Goal: Information Seeking & Learning: Find specific fact

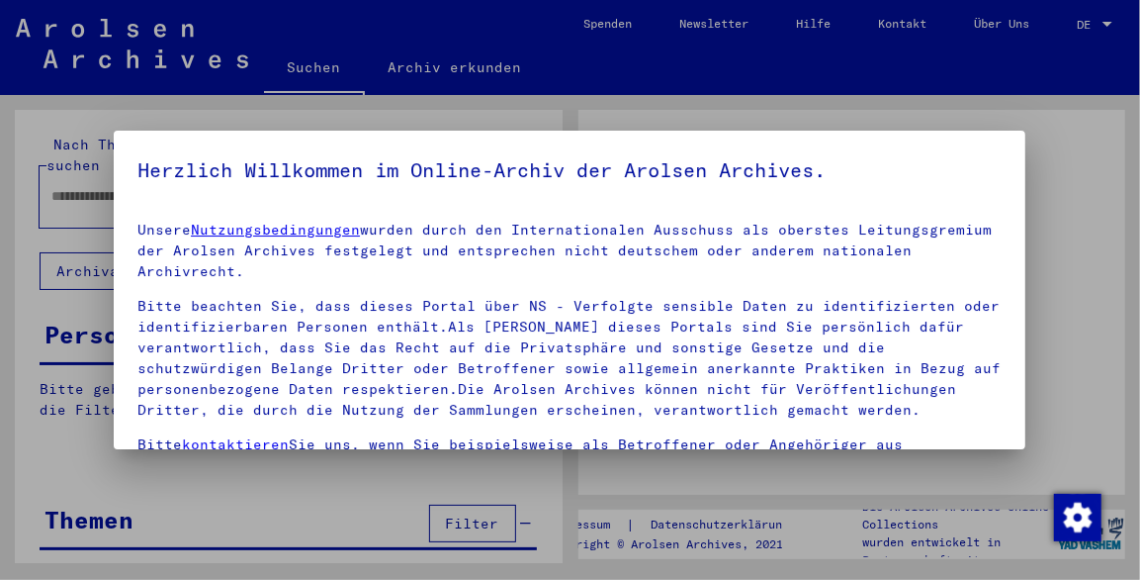
type input "**********"
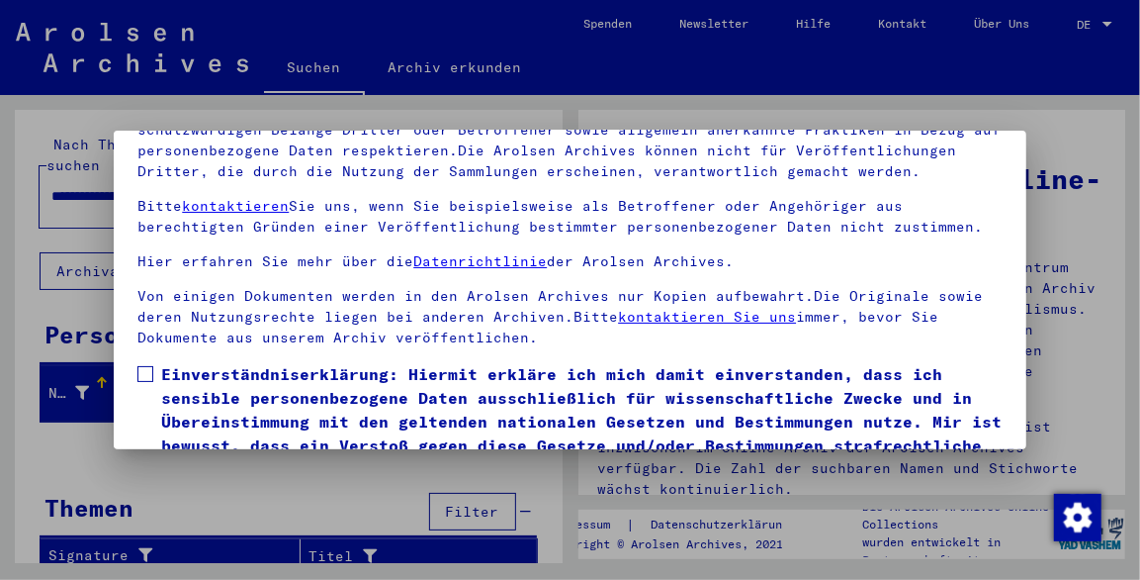
scroll to position [156, 0]
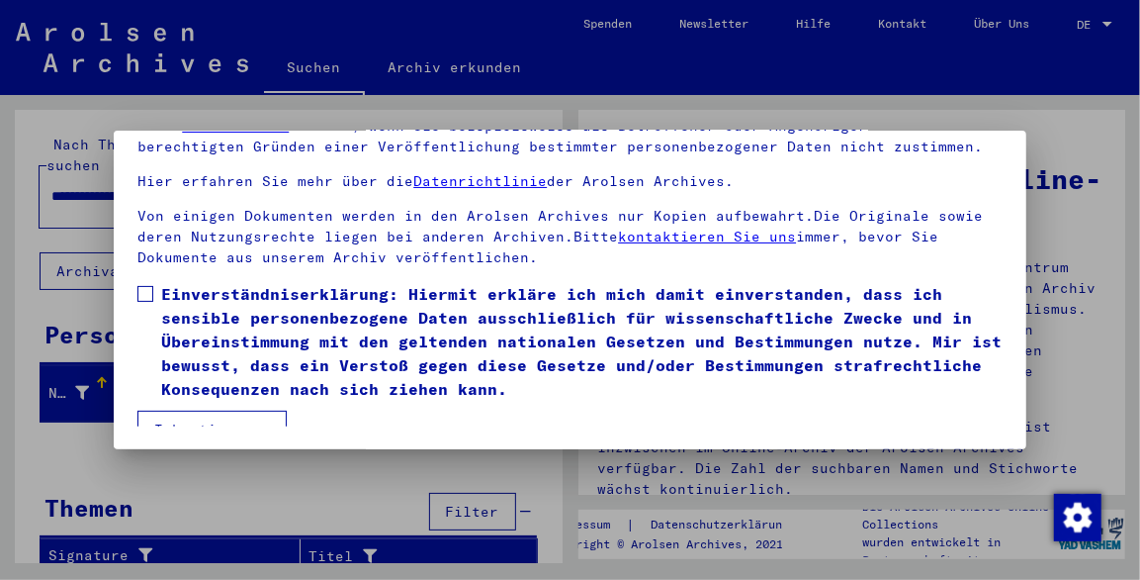
click at [235, 410] on button "Ich stimme zu" at bounding box center [211, 429] width 149 height 38
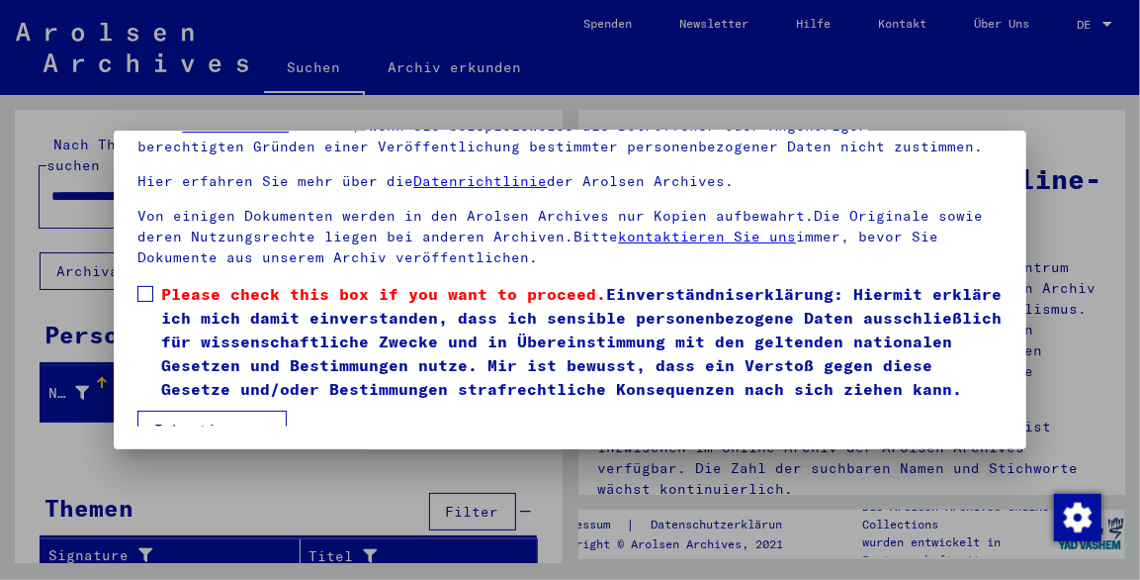
scroll to position [186, 0]
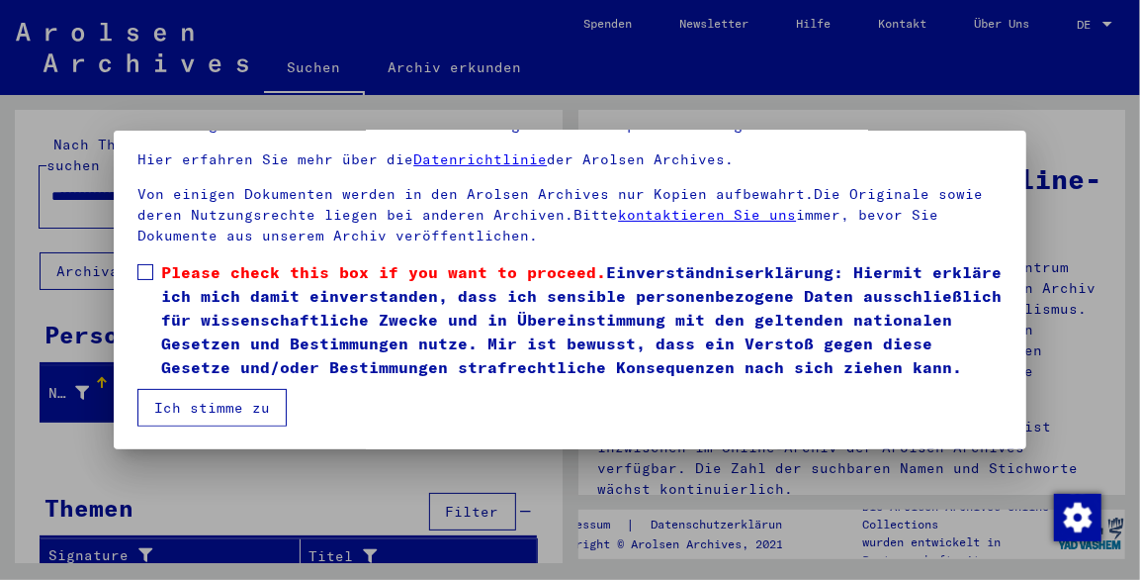
click at [262, 412] on button "Ich stimme zu" at bounding box center [211, 408] width 149 height 38
click at [264, 400] on button "Ich stimme zu" at bounding box center [211, 408] width 149 height 38
click at [255, 411] on button "Ich stimme zu" at bounding box center [211, 408] width 149 height 38
click at [475, 262] on span "Please check this box if you want to proceed." at bounding box center [383, 272] width 445 height 20
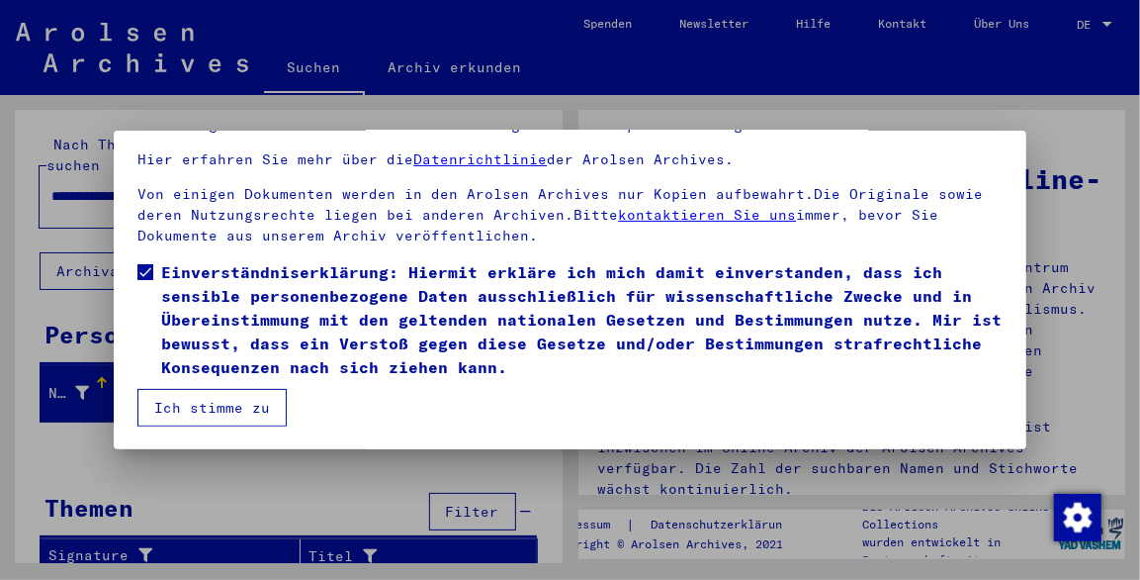
scroll to position [162, 0]
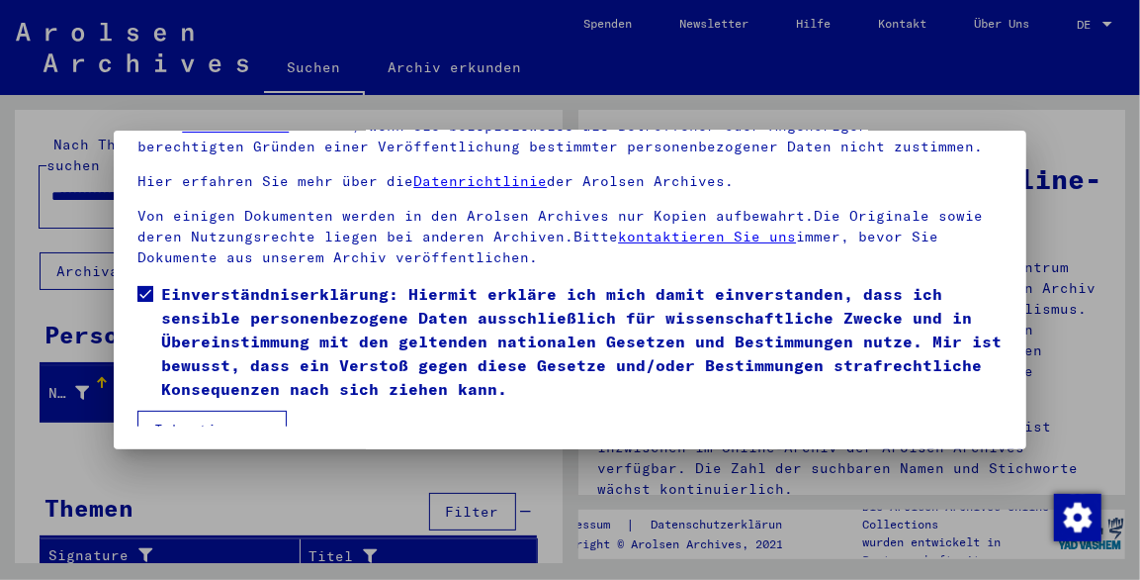
click at [264, 411] on button "Ich stimme zu" at bounding box center [211, 429] width 149 height 38
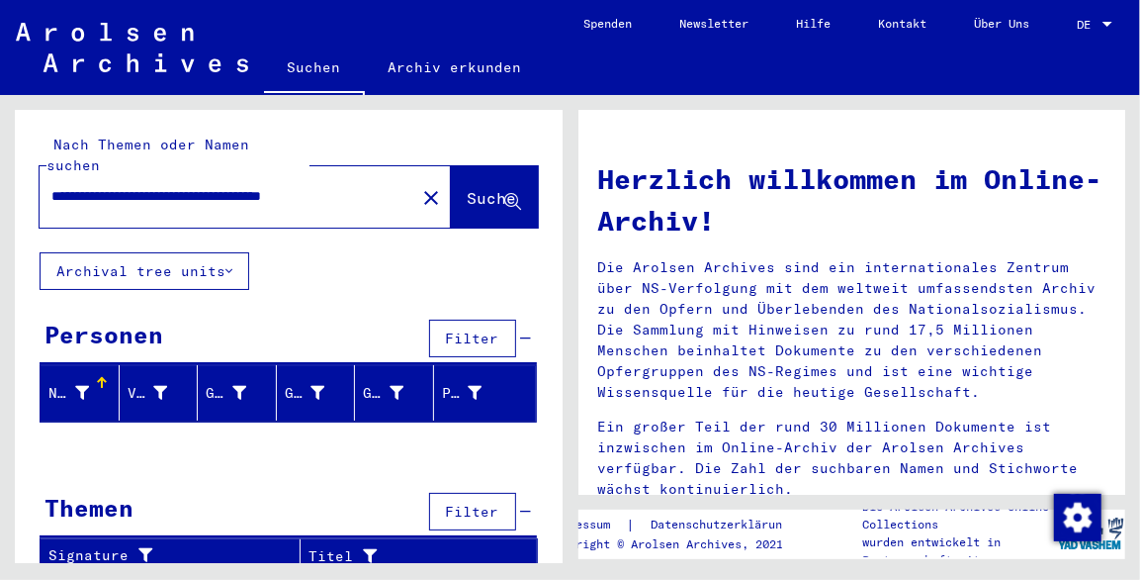
click at [100, 377] on div at bounding box center [102, 383] width 12 height 12
click at [103, 377] on div at bounding box center [102, 383] width 12 height 12
click at [63, 383] on div "Nachname" at bounding box center [68, 393] width 41 height 21
click at [504, 319] on button "Filter" at bounding box center [472, 338] width 87 height 38
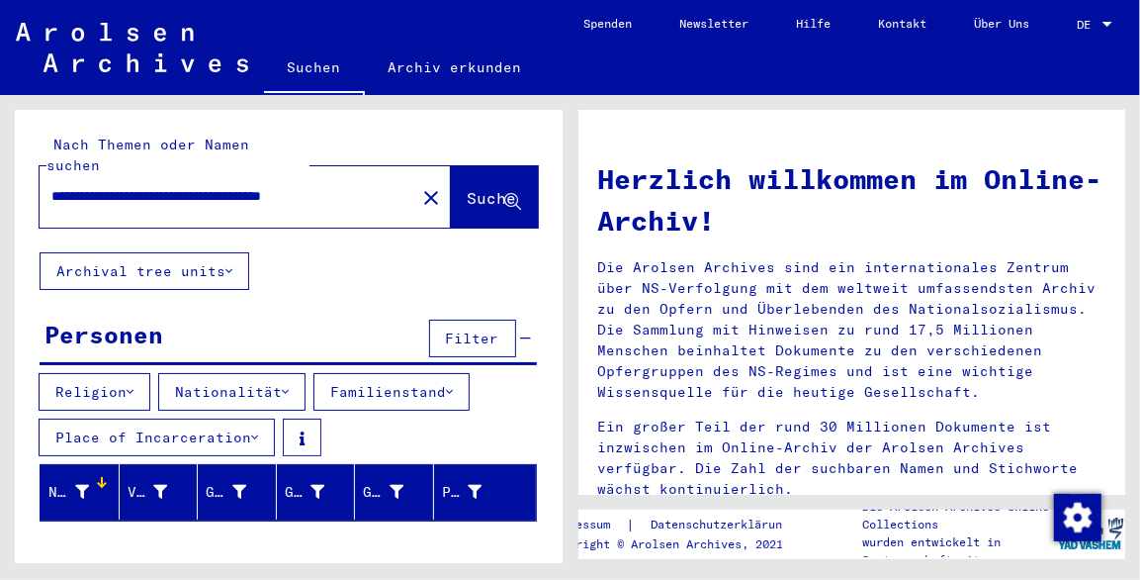
scroll to position [85, 0]
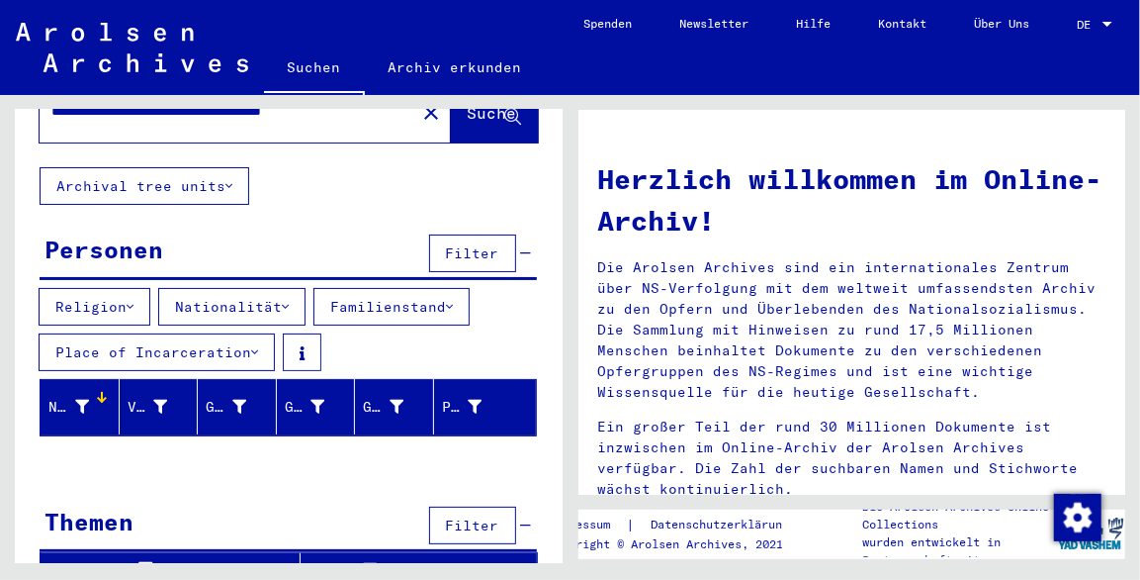
click at [74, 397] on div "Nachname" at bounding box center [68, 407] width 41 height 21
drag, startPoint x: 499, startPoint y: 227, endPoint x: 486, endPoint y: 230, distance: 13.2
click at [500, 244] on span "Filter" at bounding box center [472, 253] width 53 height 18
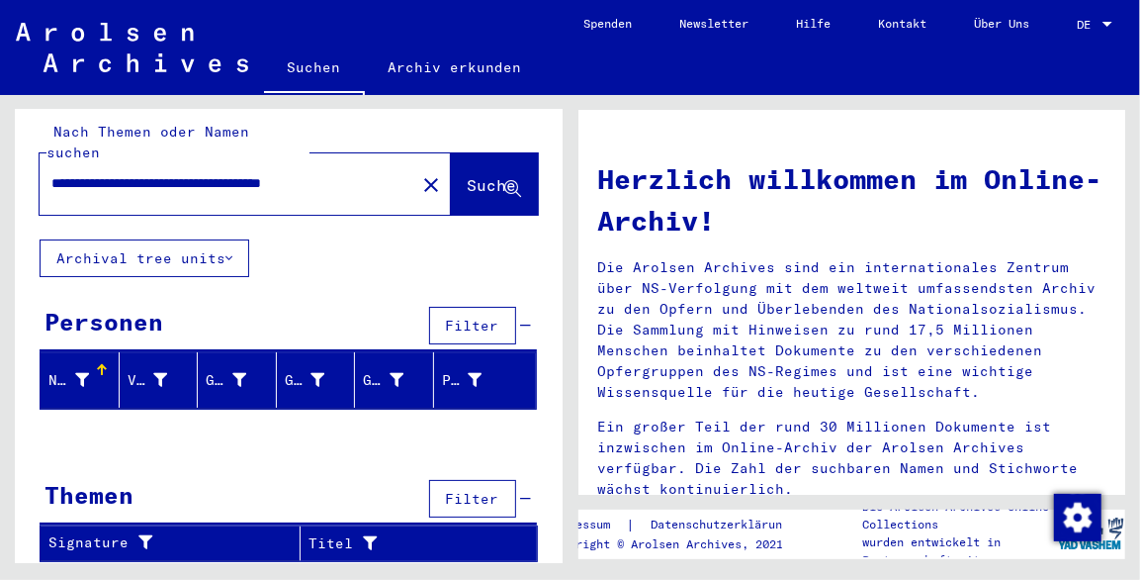
scroll to position [0, 0]
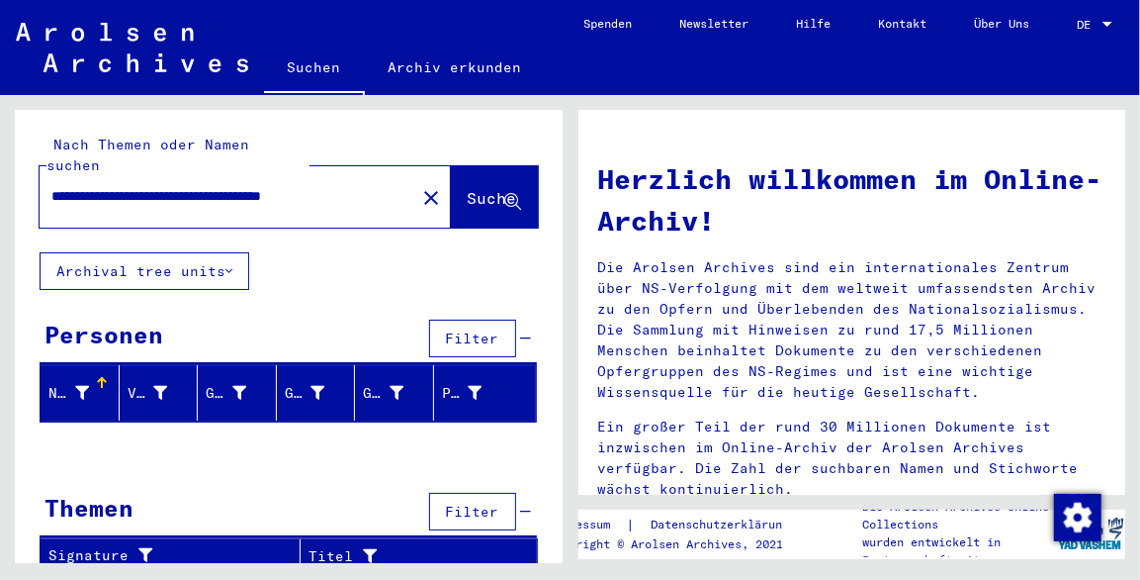
click at [429, 319] on button "Filter" at bounding box center [472, 338] width 87 height 38
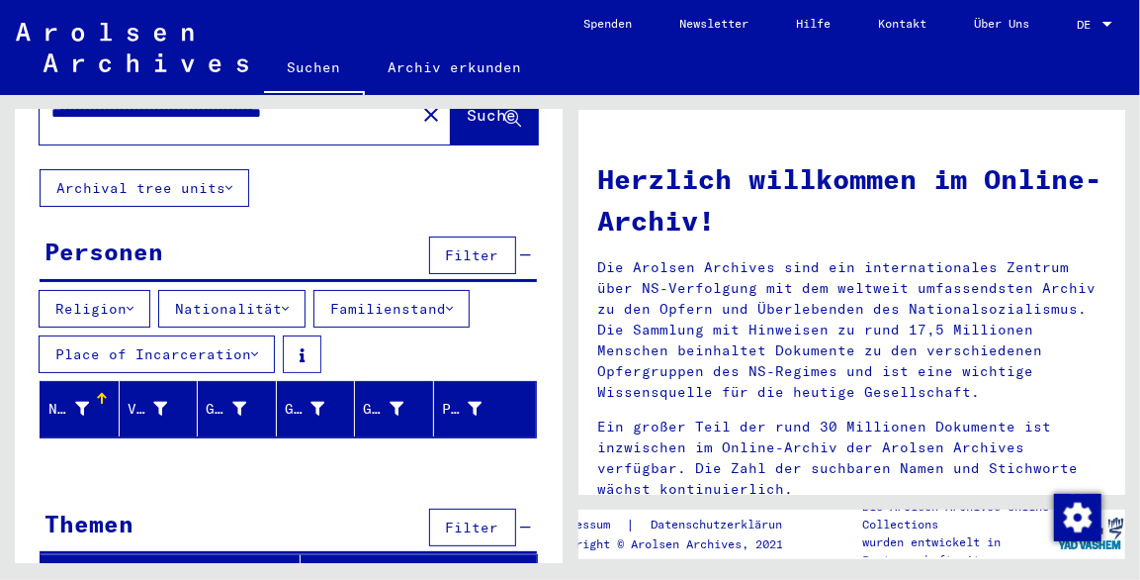
scroll to position [85, 0]
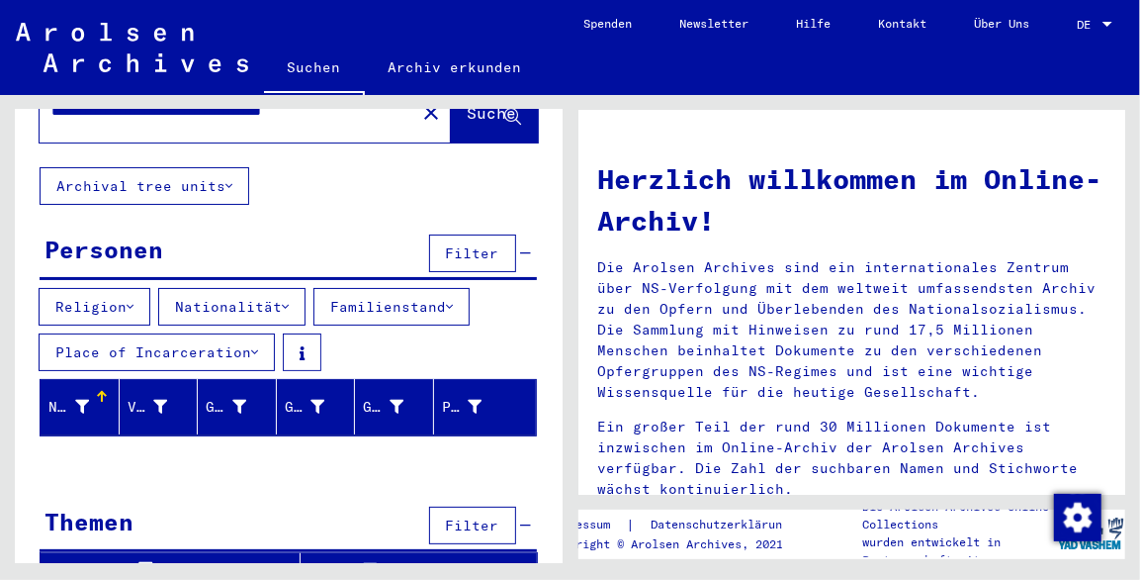
click at [429, 234] on button "Filter" at bounding box center [472, 253] width 87 height 38
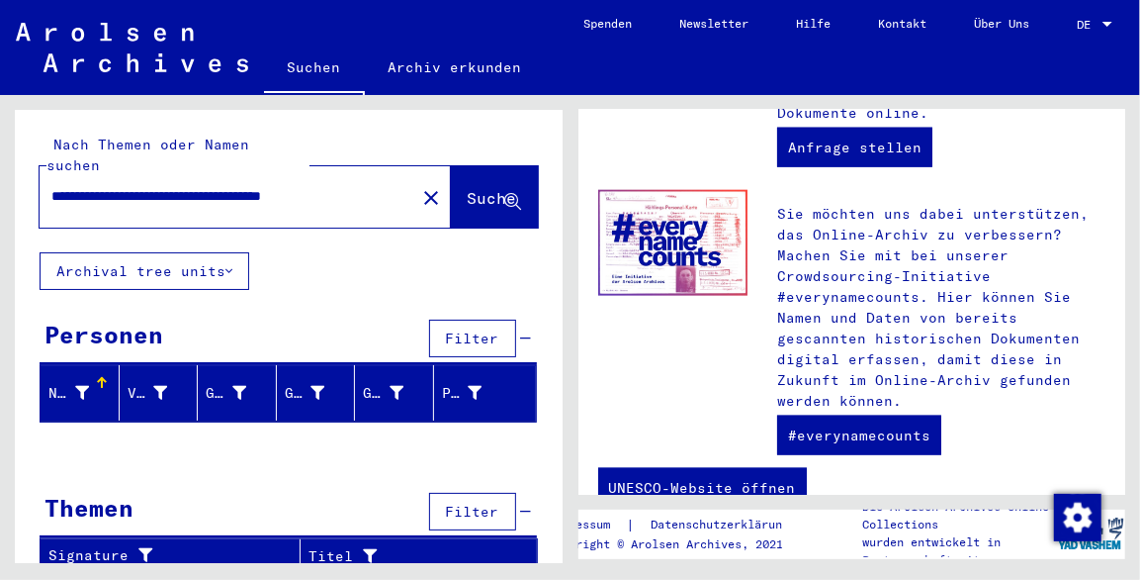
scroll to position [1080, 0]
